Goal: Task Accomplishment & Management: Use online tool/utility

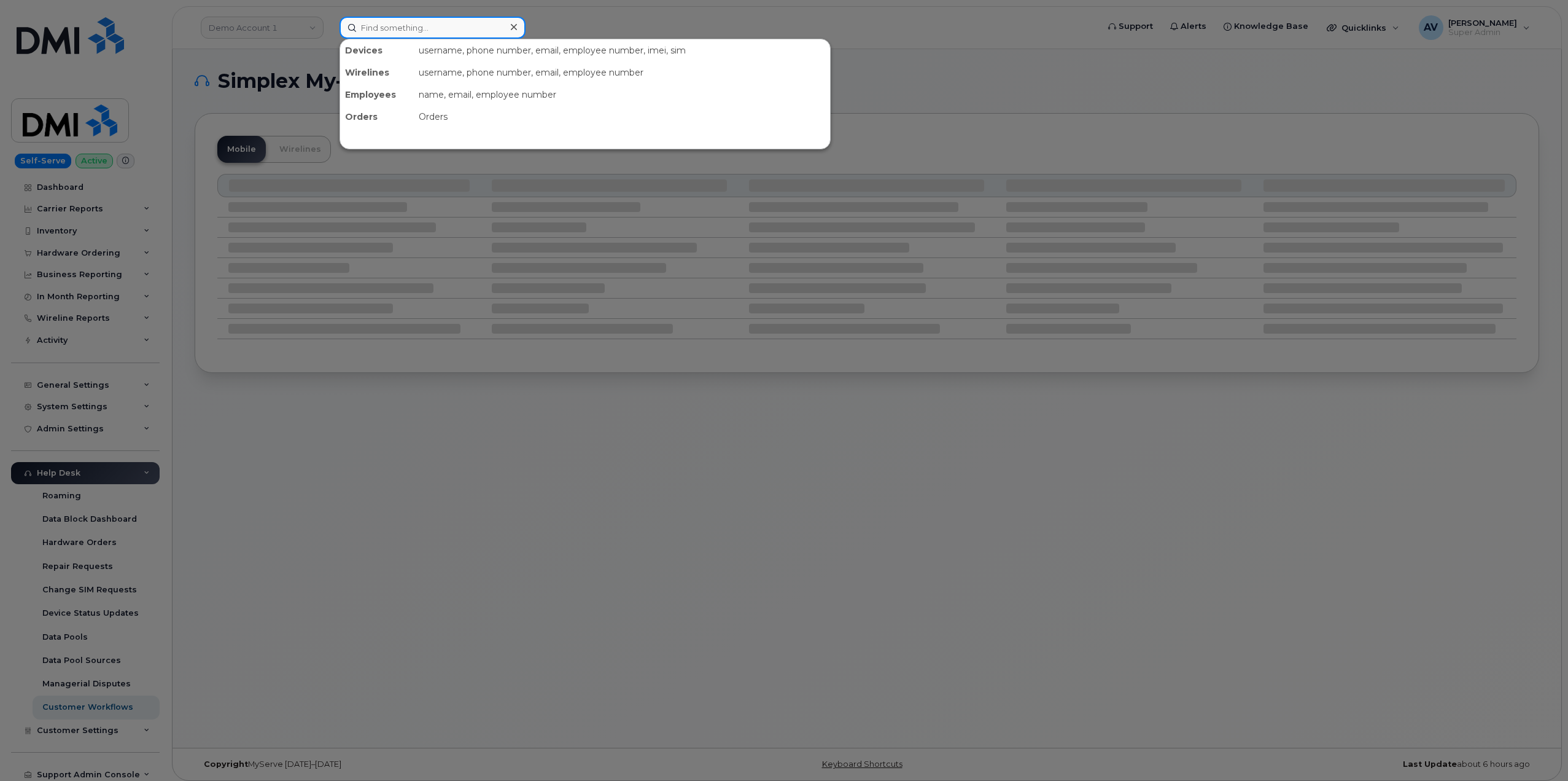
click at [397, 33] on input at bounding box center [432, 28] width 186 height 22
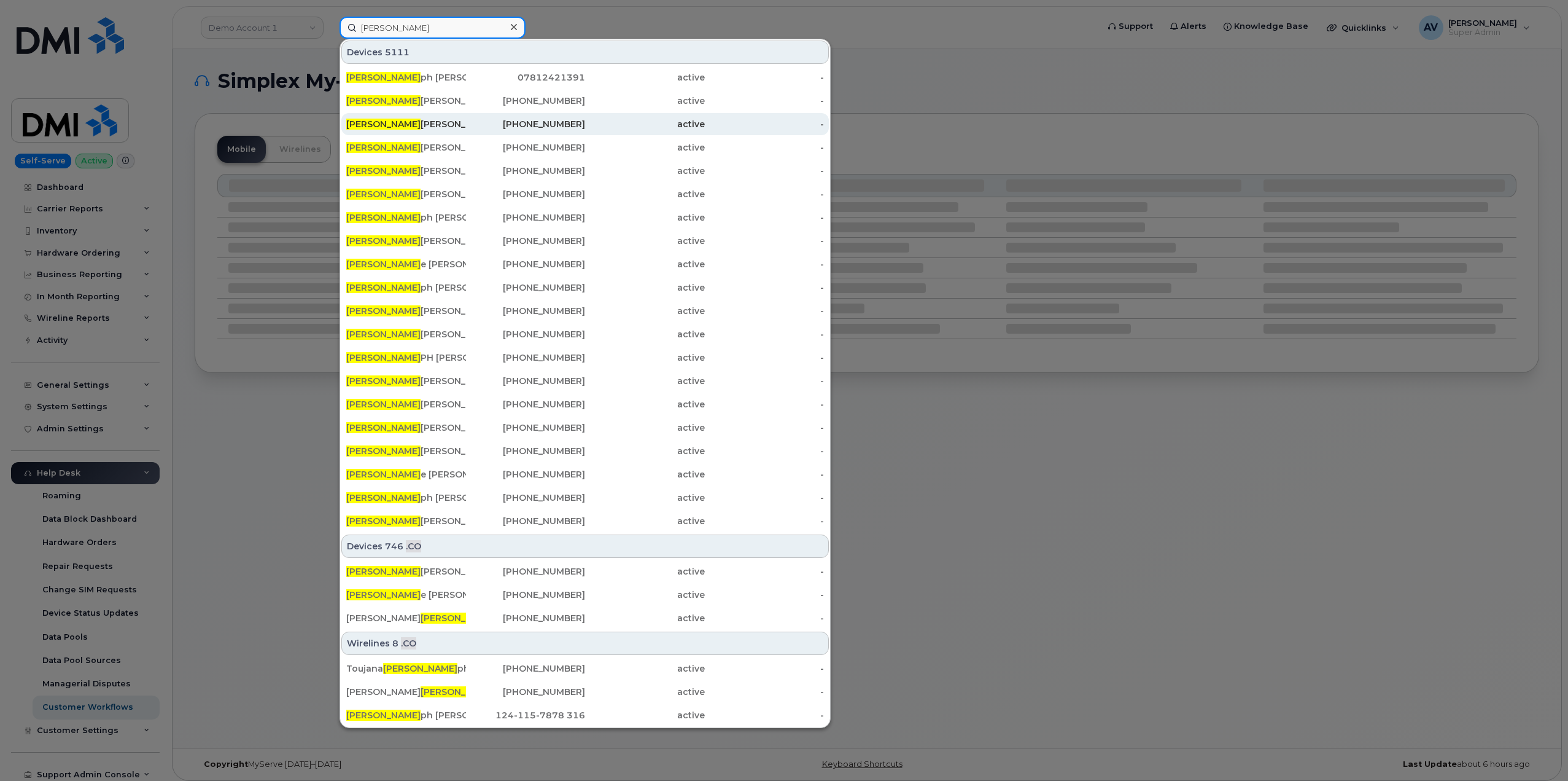
type input "[PERSON_NAME]"
click at [458, 126] on div "Jose Hernandez" at bounding box center [406, 124] width 119 height 12
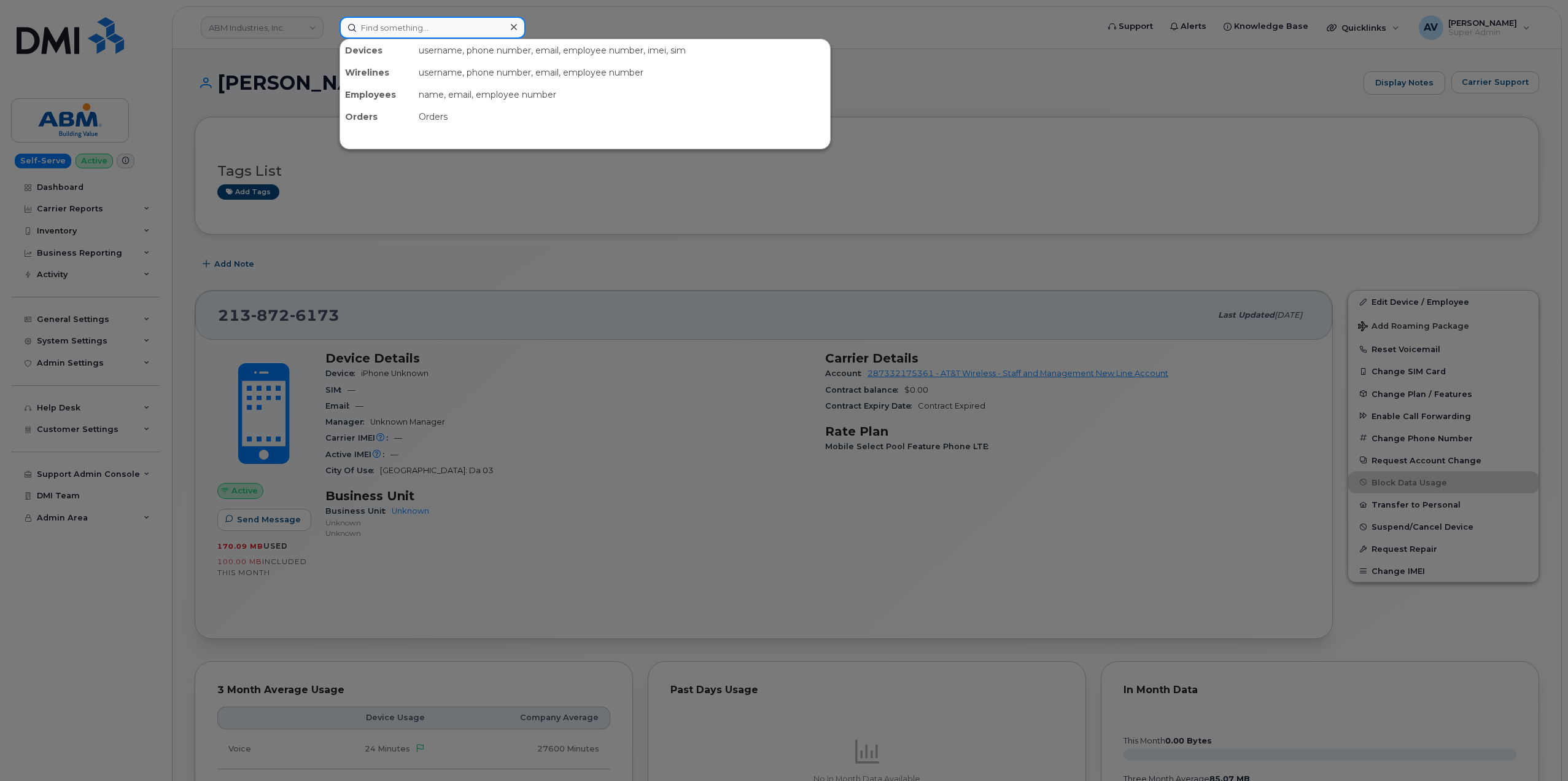
click at [432, 25] on input at bounding box center [432, 28] width 186 height 22
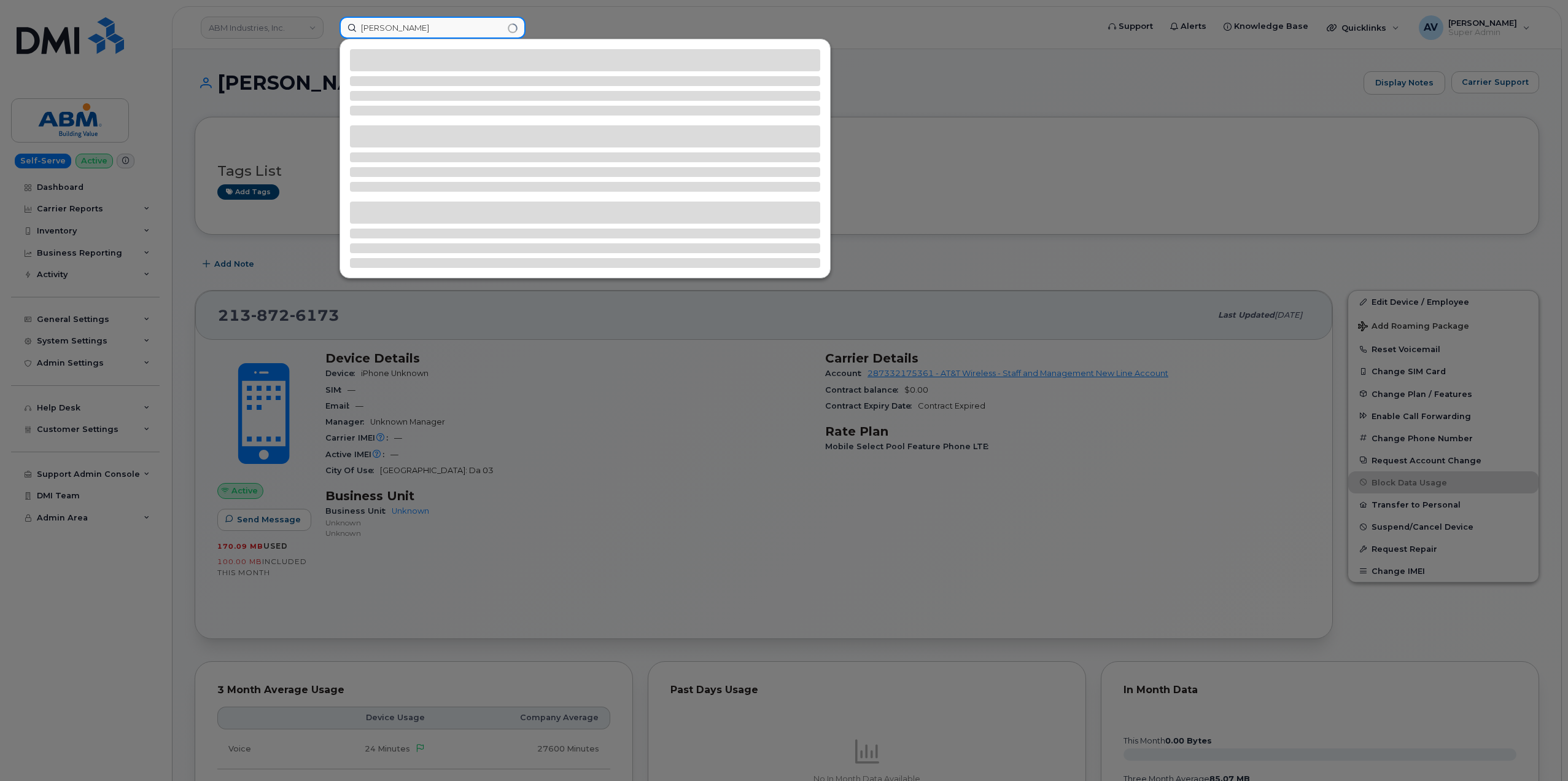
type input "[PERSON_NAME]"
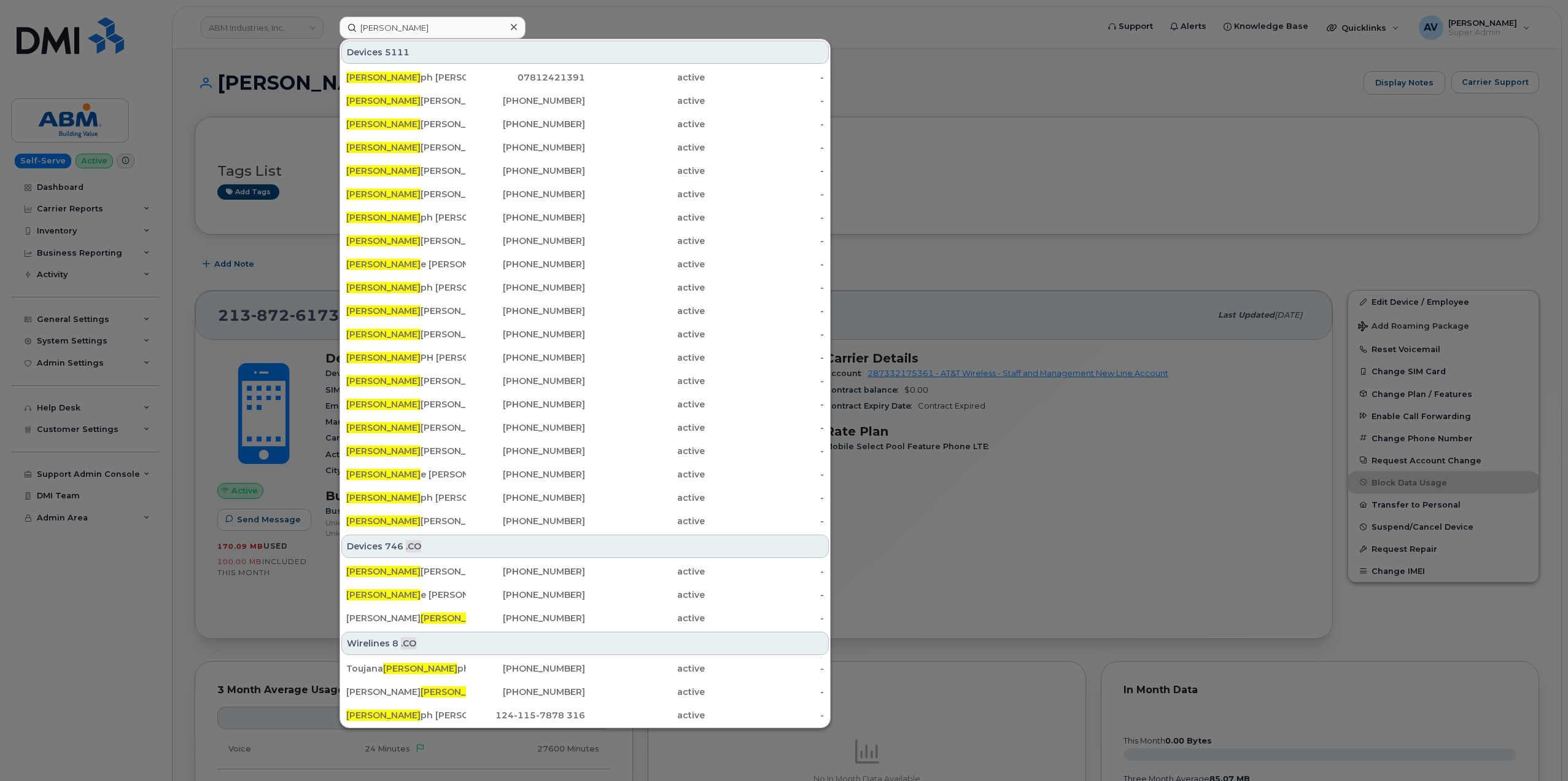
click at [526, 89] on div "[PERSON_NAME] ph [PERSON_NAME] 07812421391 active - [PERSON_NAME] [PHONE_NUMBER…" at bounding box center [585, 299] width 490 height 468
click at [527, 97] on div "[PHONE_NUMBER]" at bounding box center [526, 101] width 119 height 12
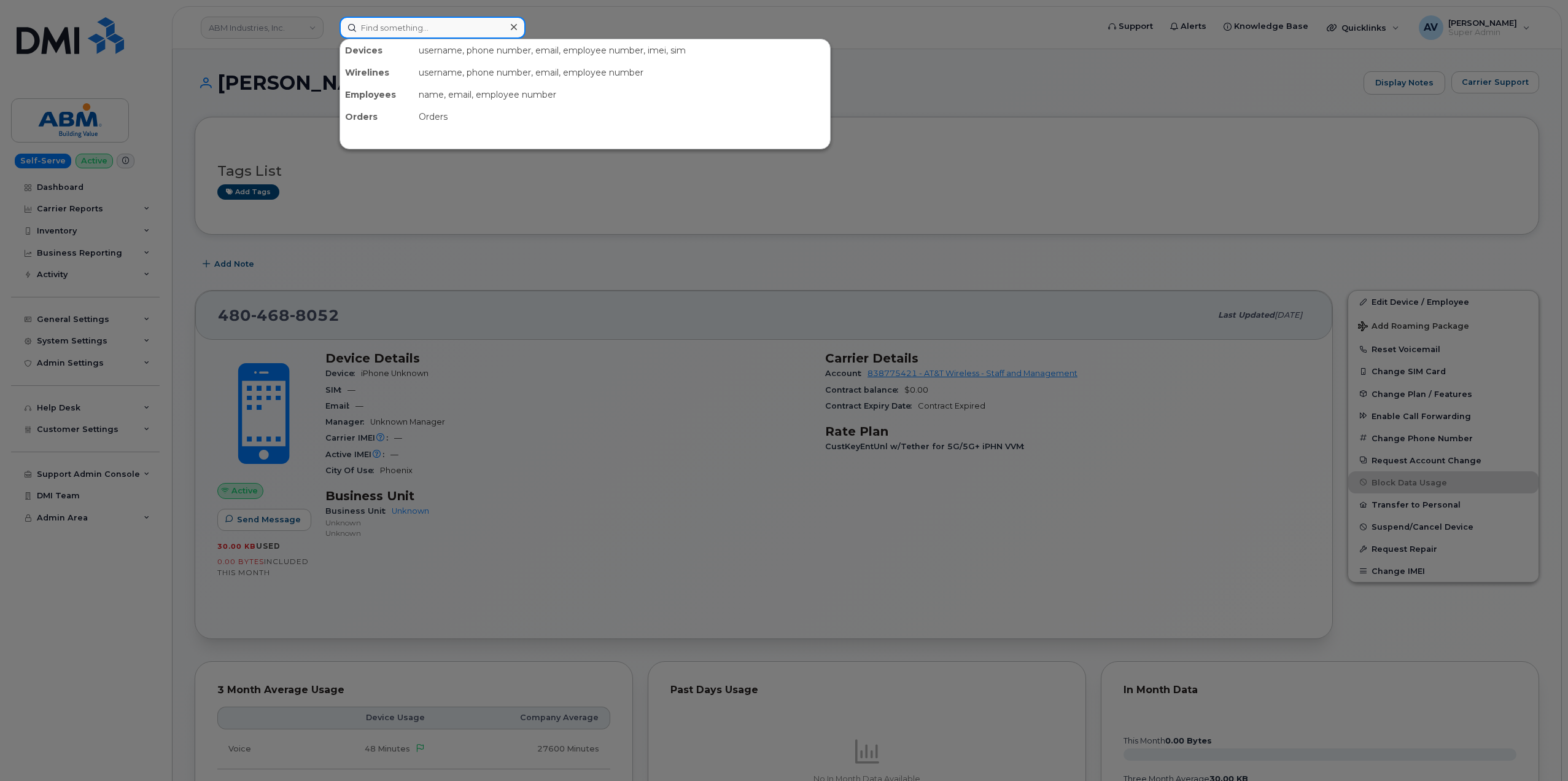
click at [446, 28] on input at bounding box center [432, 28] width 186 height 22
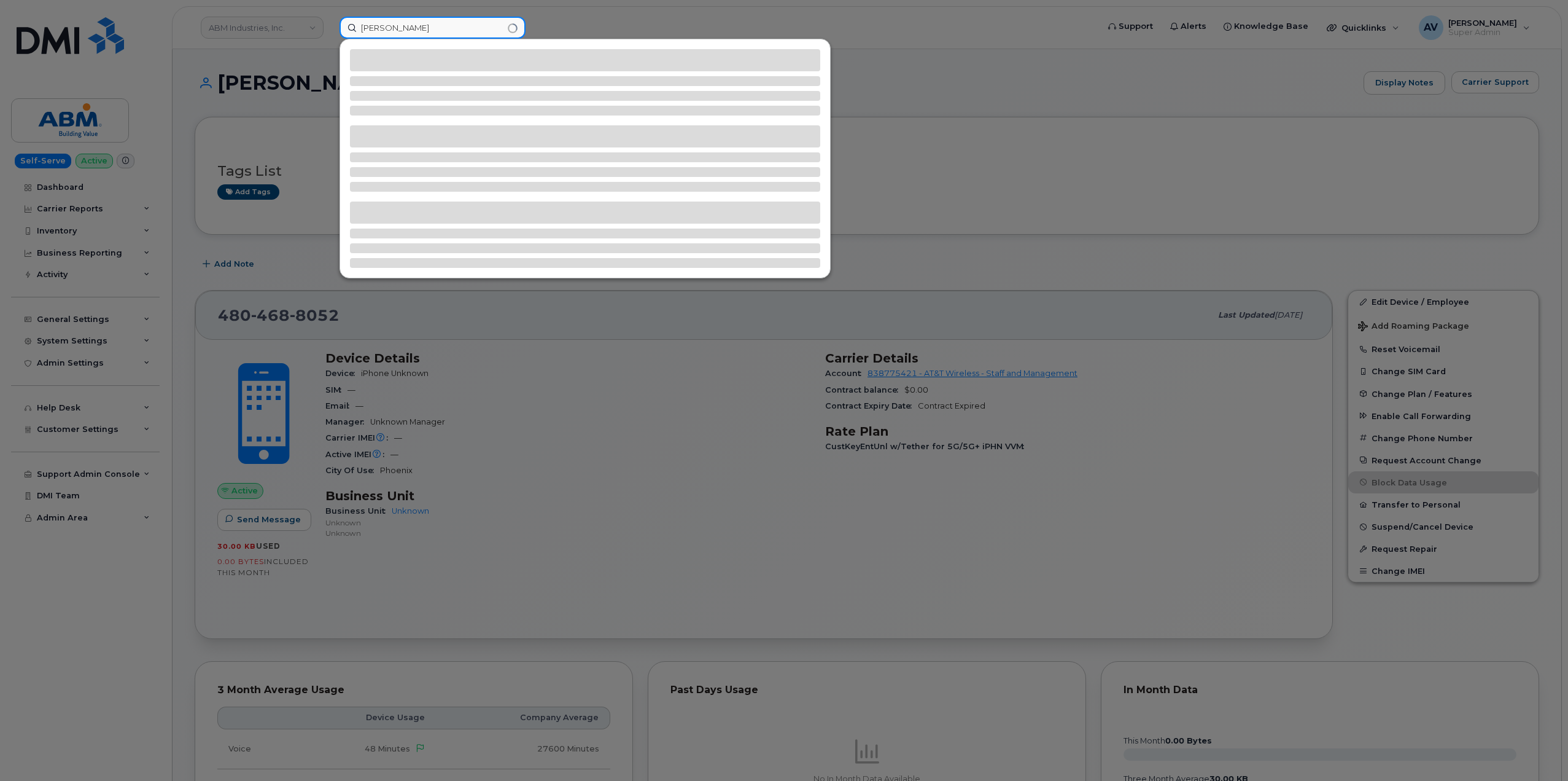
type input "jose"
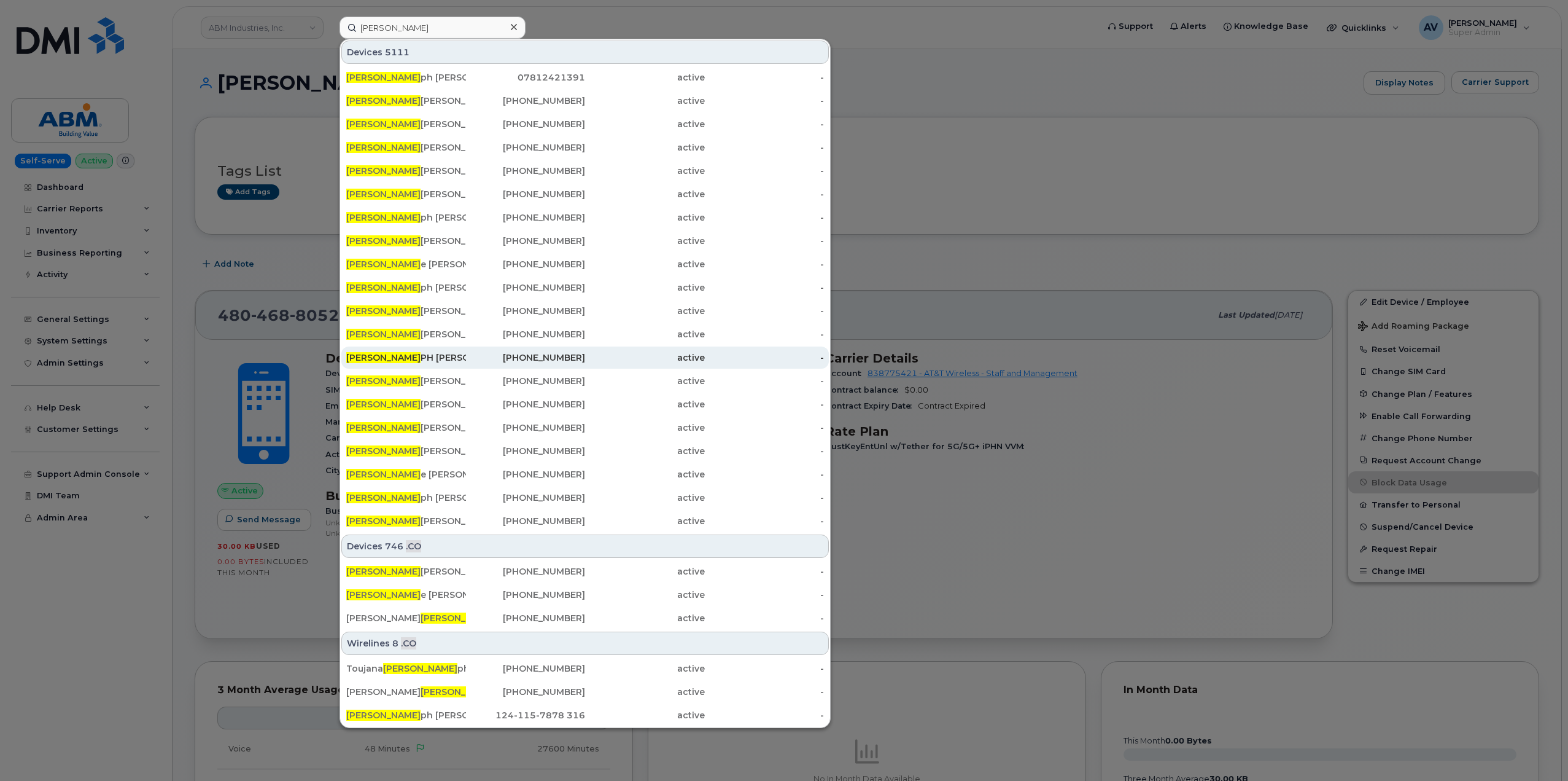
click at [508, 356] on div "269-615-7080" at bounding box center [526, 358] width 119 height 12
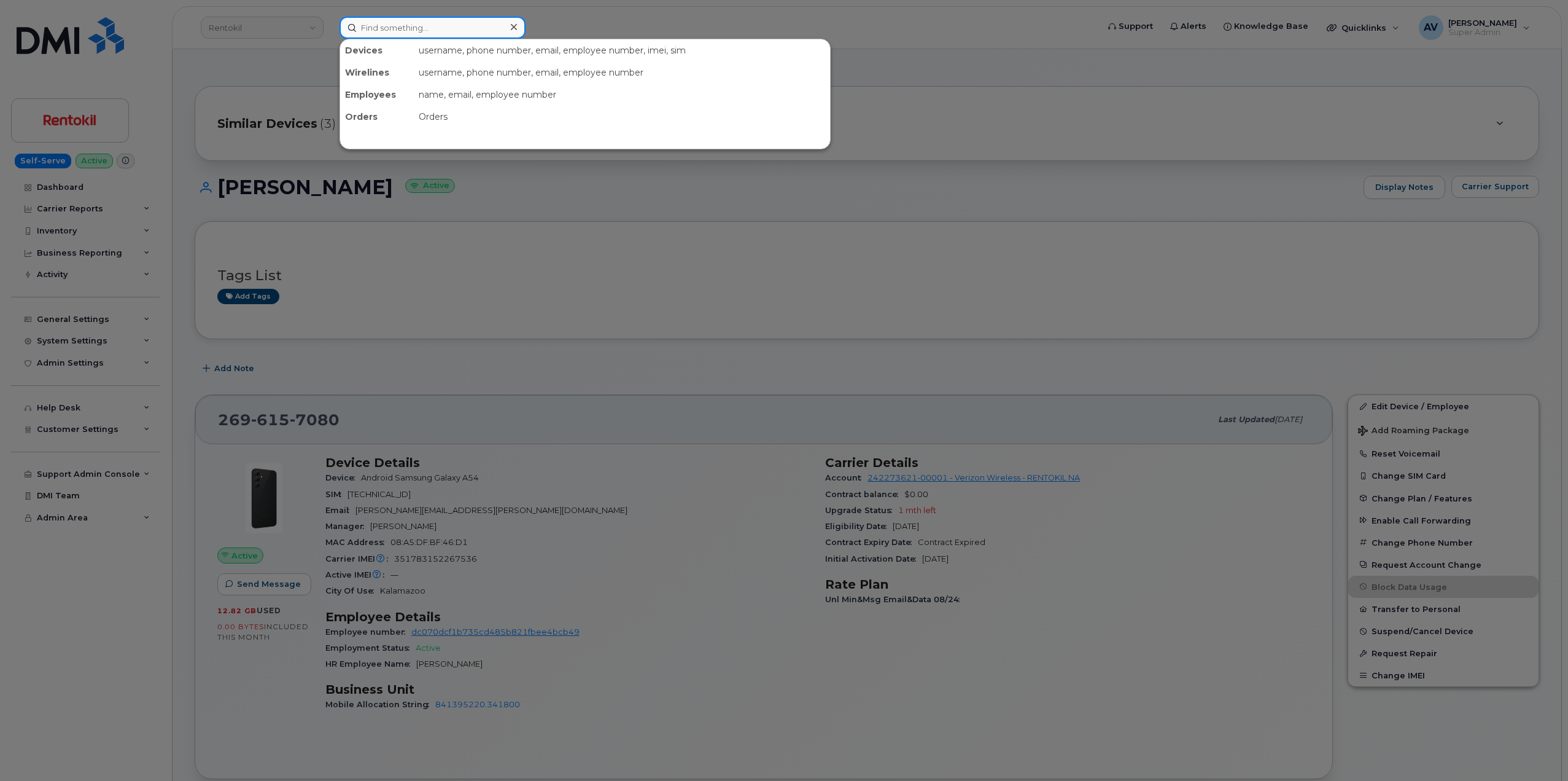
click at [412, 30] on input at bounding box center [432, 28] width 186 height 22
click at [1009, 352] on div at bounding box center [784, 390] width 1568 height 781
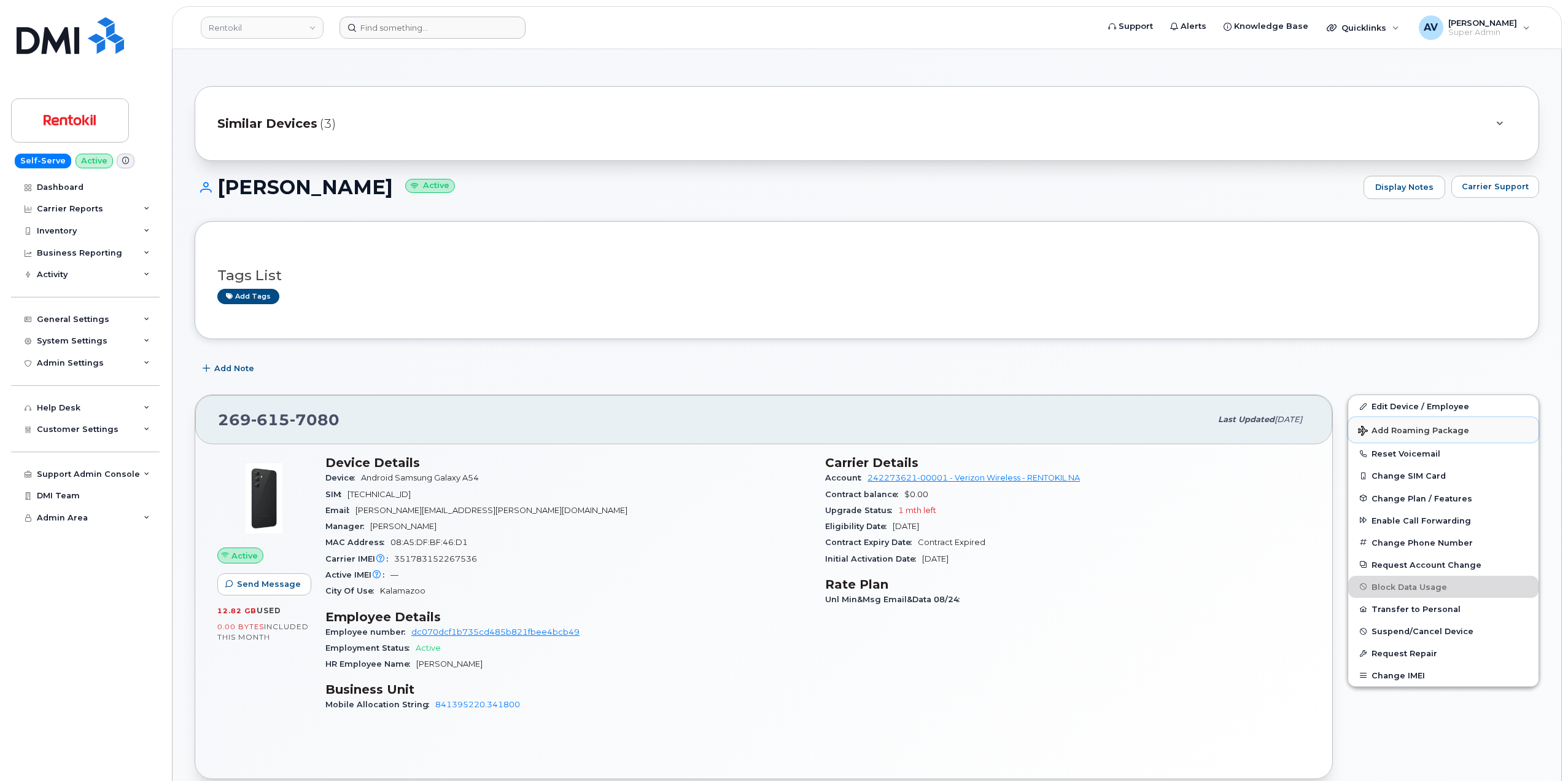
click at [1400, 431] on span "Add Roaming Package" at bounding box center [1413, 431] width 111 height 11
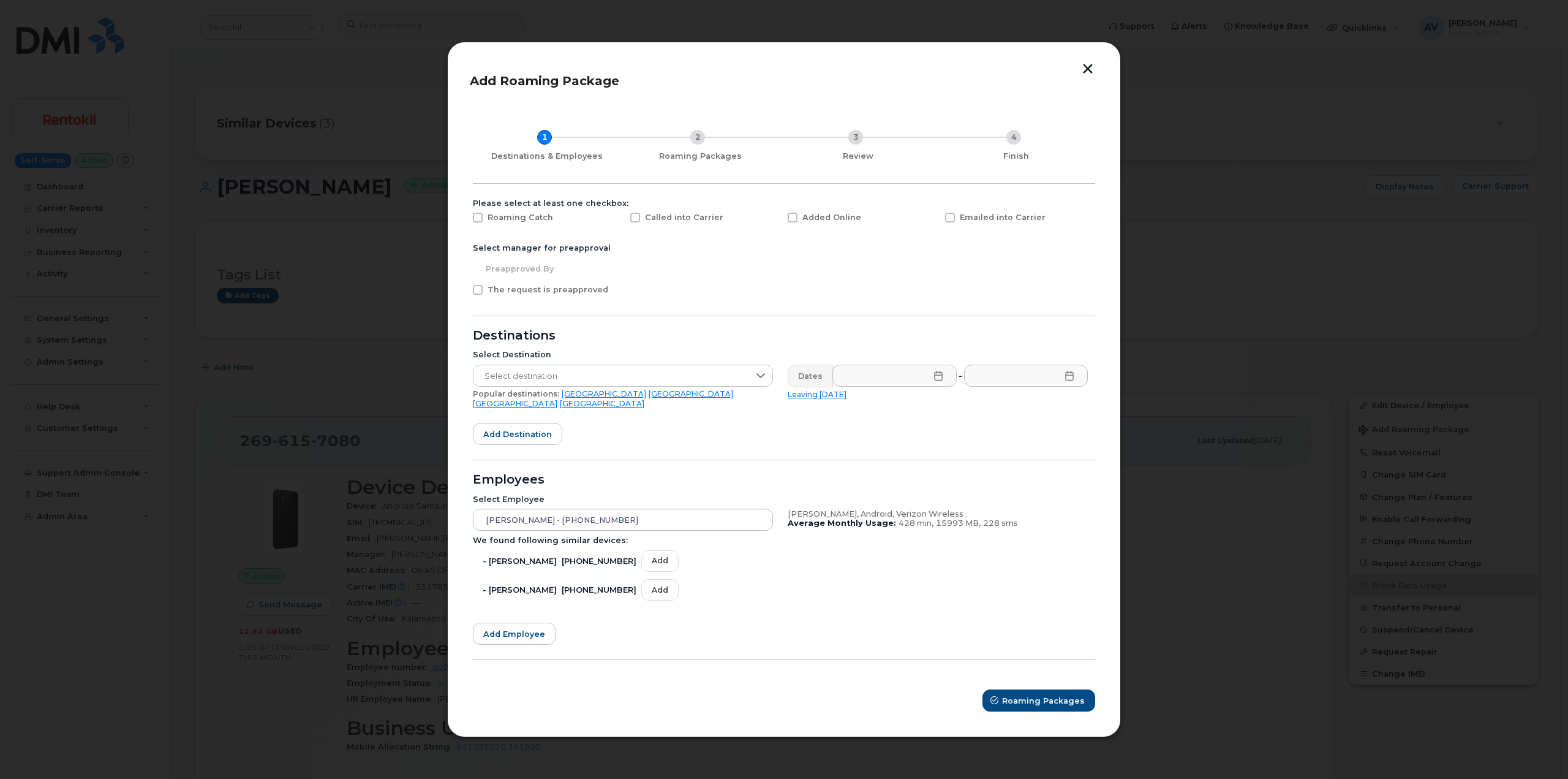
click at [1095, 76] on button "button" at bounding box center [1088, 69] width 18 height 13
